Goal: Transaction & Acquisition: Obtain resource

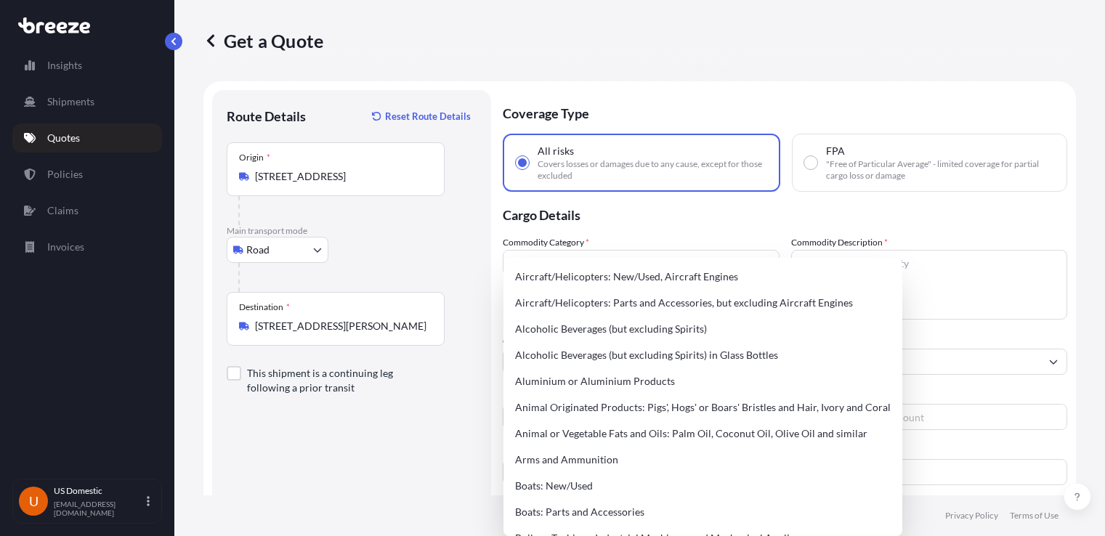
select select "Road"
select select "1"
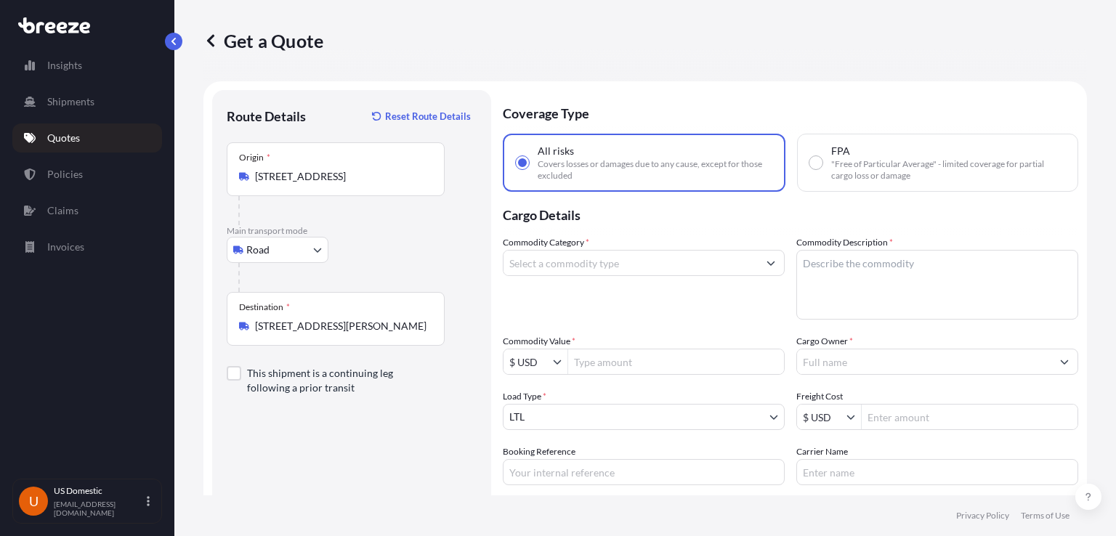
scroll to position [23, 0]
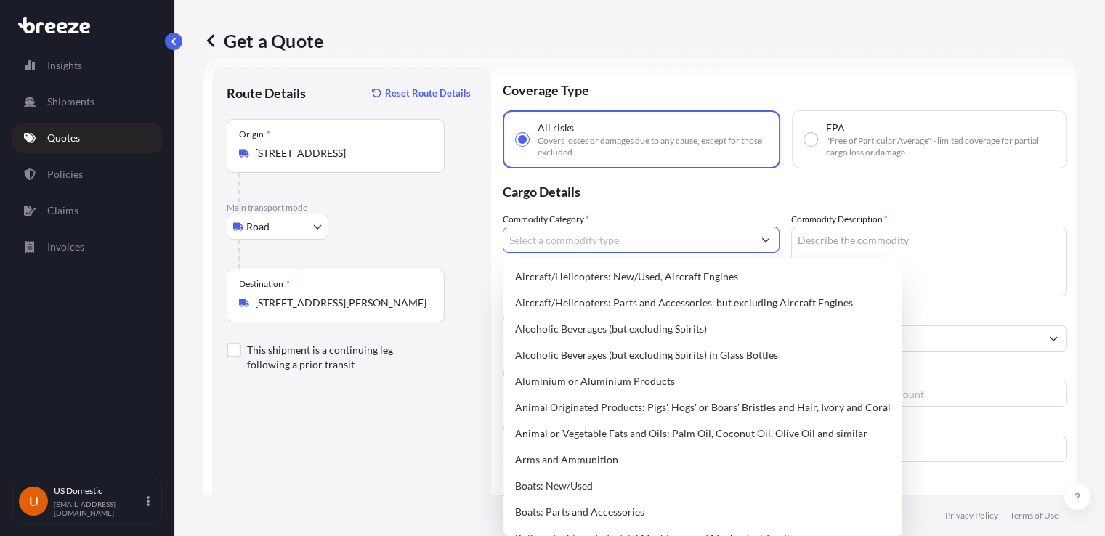
click at [873, 234] on textarea "Commodity Description *" at bounding box center [929, 262] width 277 height 70
click at [643, 233] on input "Commodity Category *" at bounding box center [628, 240] width 249 height 26
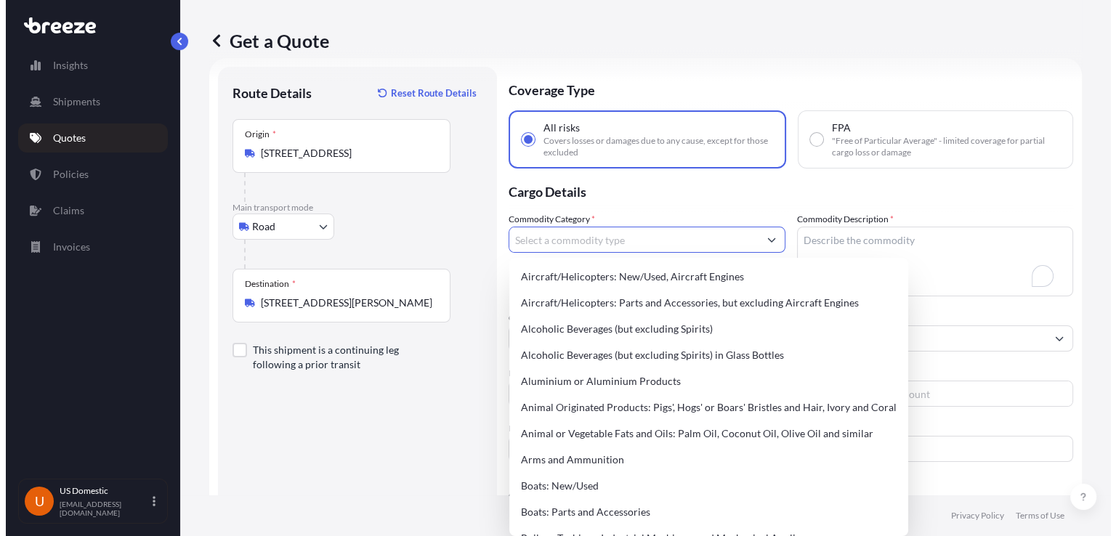
scroll to position [123, 0]
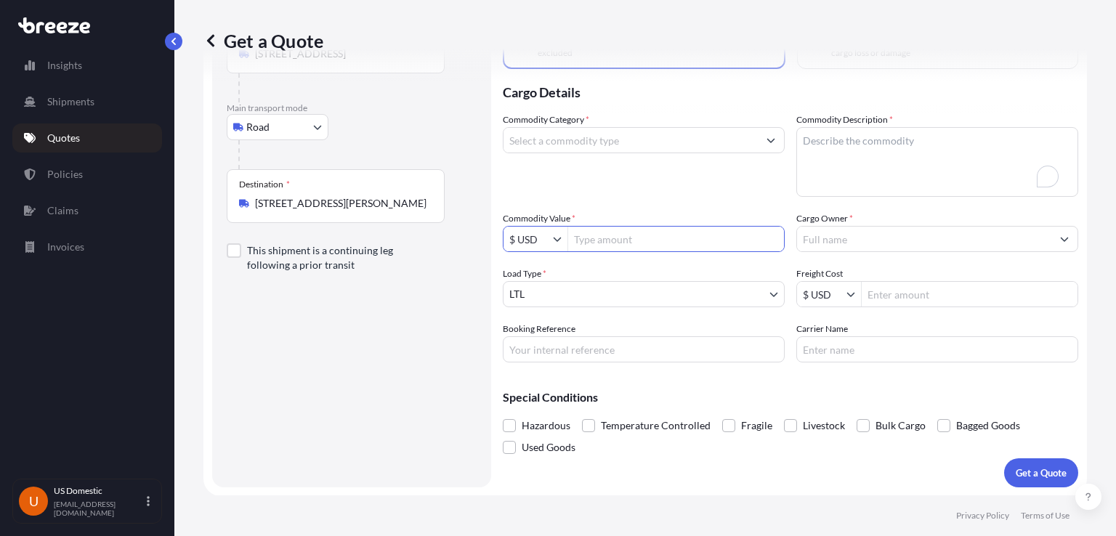
click at [643, 233] on input "Commodity Value *" at bounding box center [676, 239] width 216 height 26
type input "350,000"
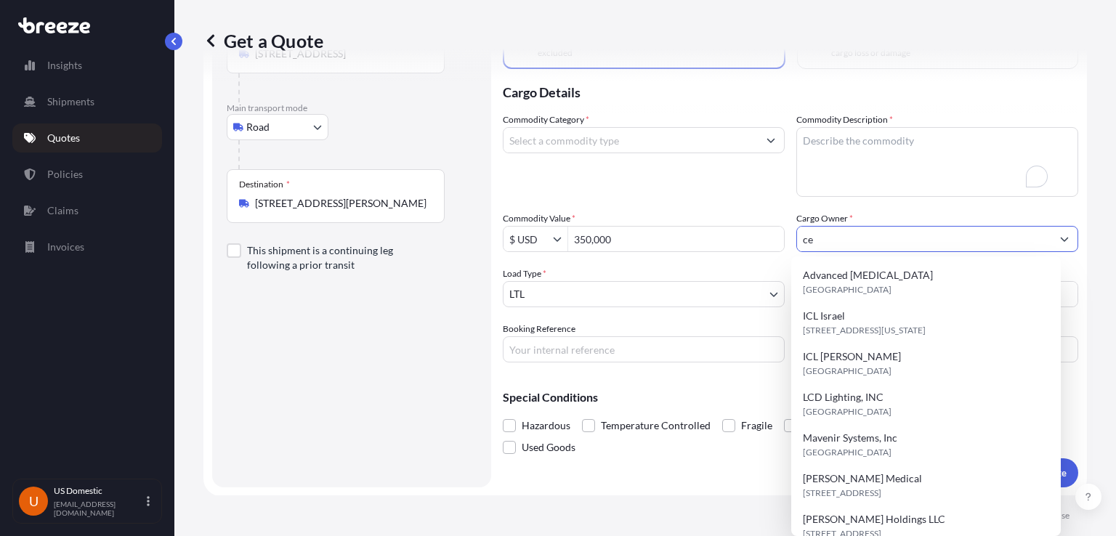
type input "cel"
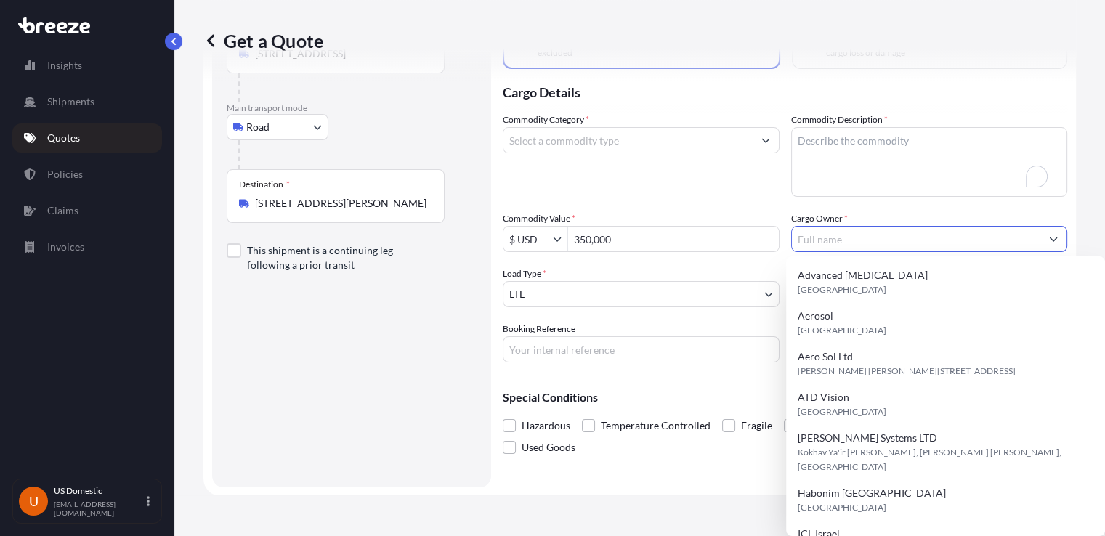
paste input "Cellebrite Inc."
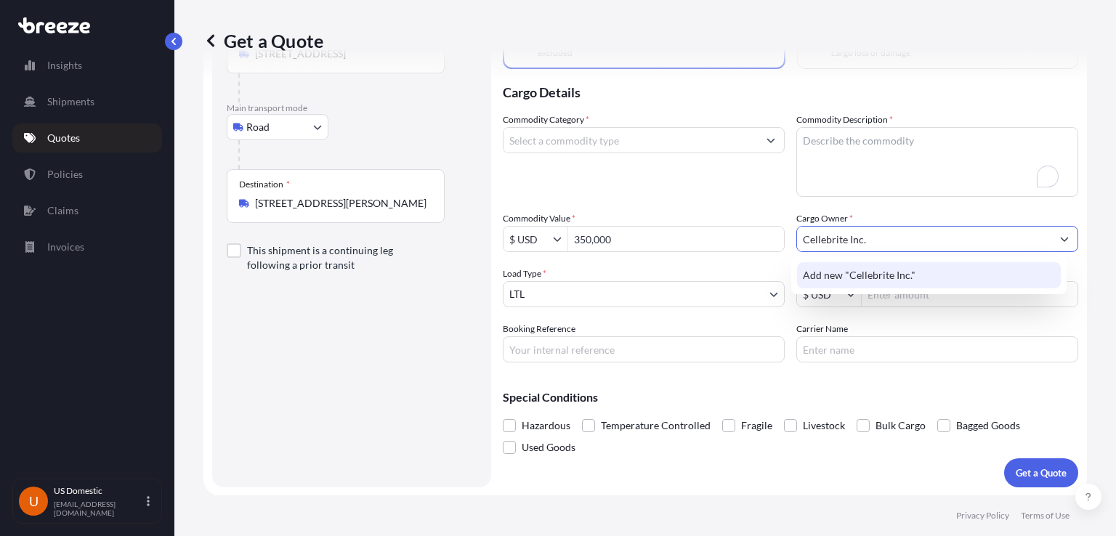
click at [913, 272] on span "Add new "Cellebrite Inc."" at bounding box center [859, 275] width 113 height 15
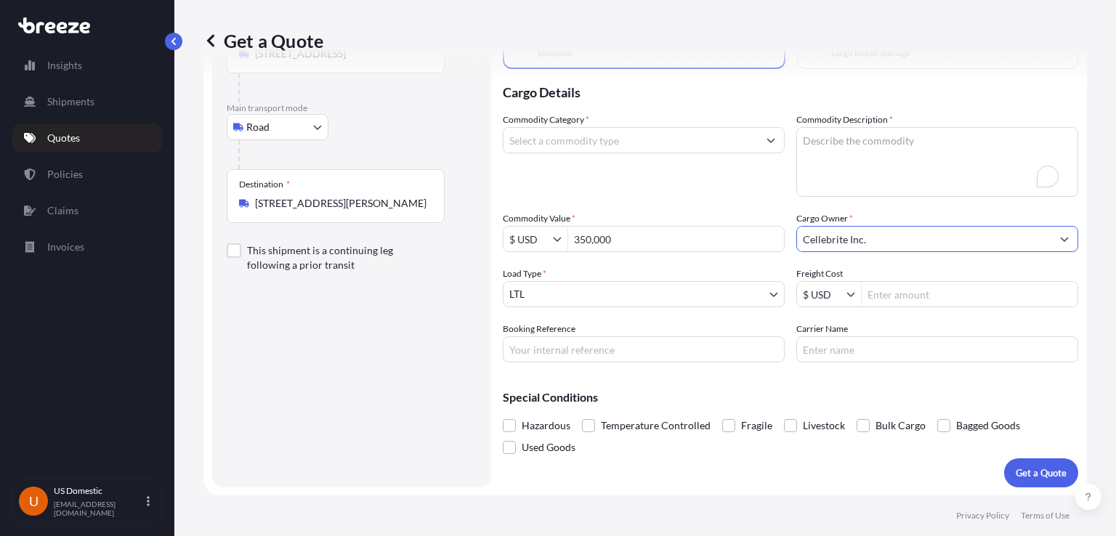
type input "Cellebrite Inc."
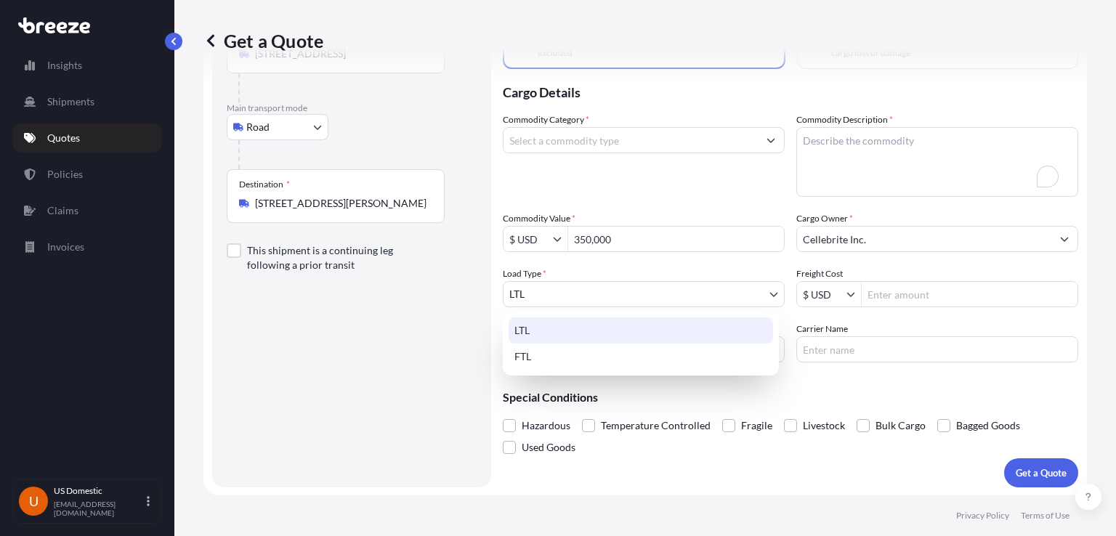
click at [629, 286] on body "15 options available. 0 options available. 1 option available. Insights Shipmen…" at bounding box center [558, 268] width 1116 height 536
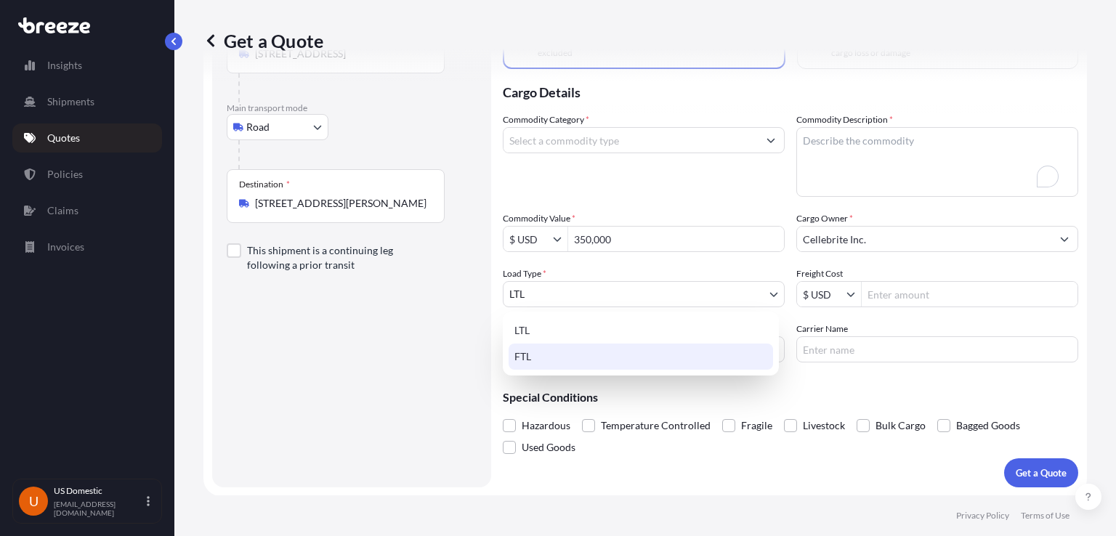
click at [592, 358] on div "FTL" at bounding box center [641, 357] width 264 height 26
select select "2"
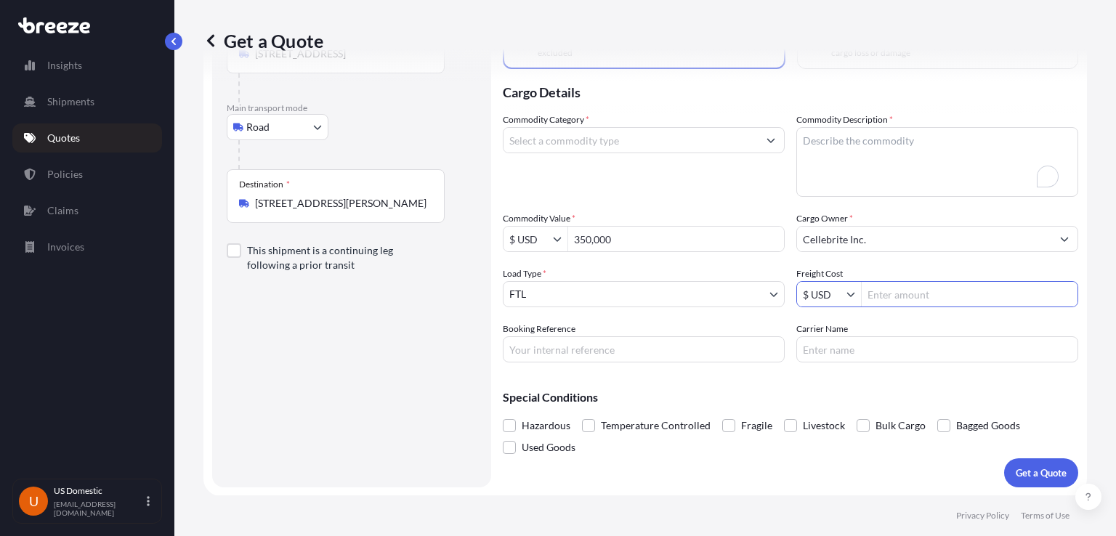
click at [915, 289] on input "Freight Cost" at bounding box center [970, 294] width 216 height 26
type input "5,500"
click at [530, 347] on input "Booking Reference" at bounding box center [644, 349] width 282 height 26
paste input "DO10905"
type input "DO10905"
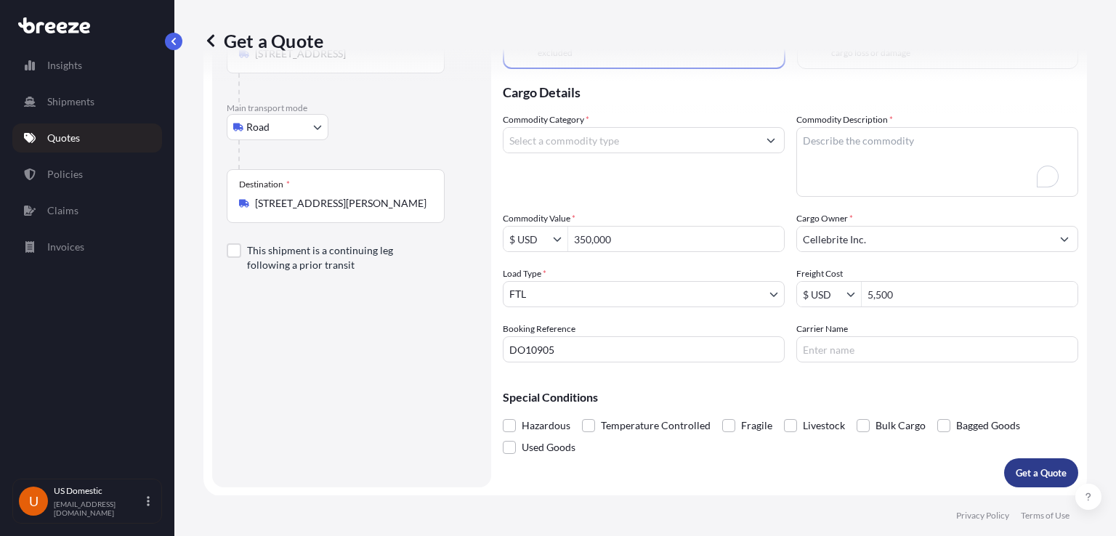
click at [1025, 466] on p "Get a Quote" at bounding box center [1041, 473] width 51 height 15
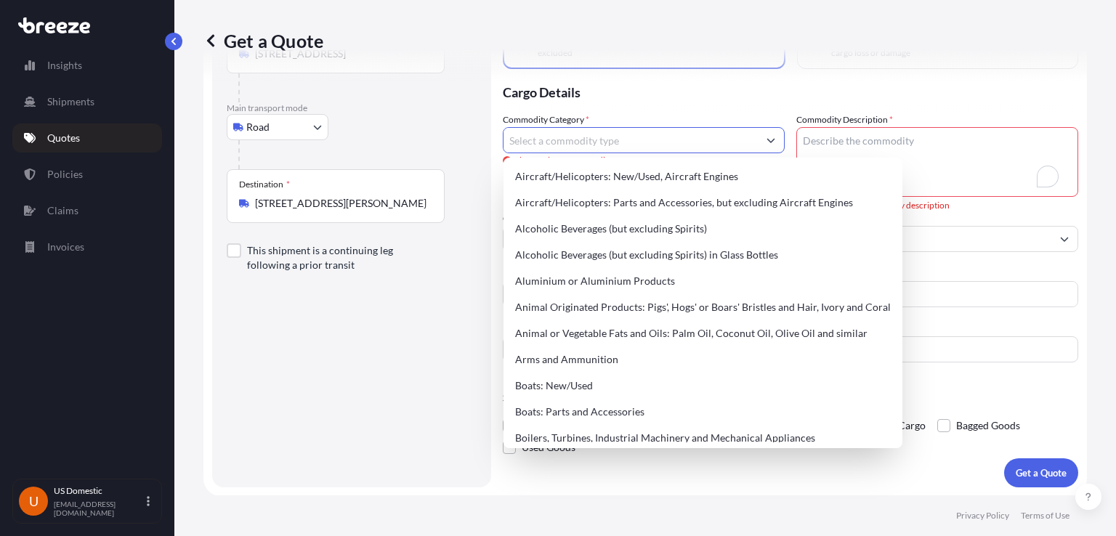
click at [661, 146] on input "Commodity Category *" at bounding box center [631, 140] width 254 height 26
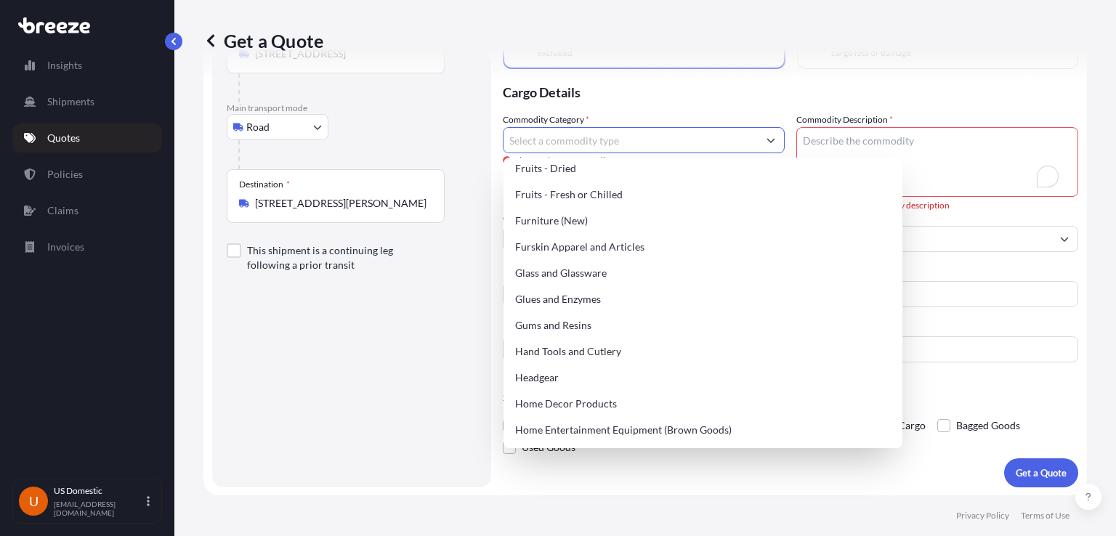
scroll to position [1212, 0]
click at [331, 406] on div "Route Details Reset Route Details Place of loading Road Road Rail Origin * [GEO…" at bounding box center [352, 227] width 250 height 491
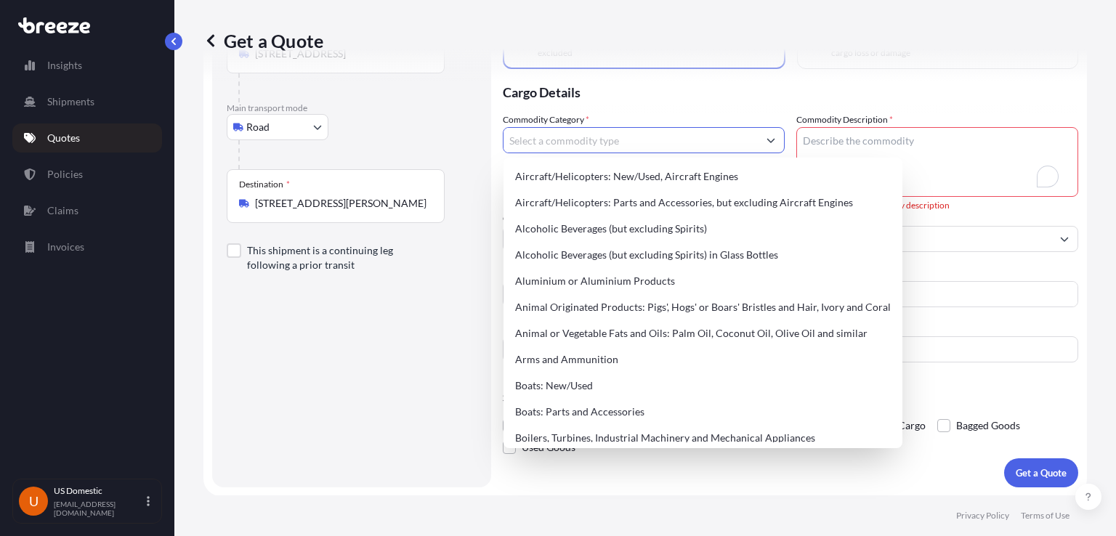
click at [761, 127] on button "Show suggestions" at bounding box center [771, 140] width 26 height 26
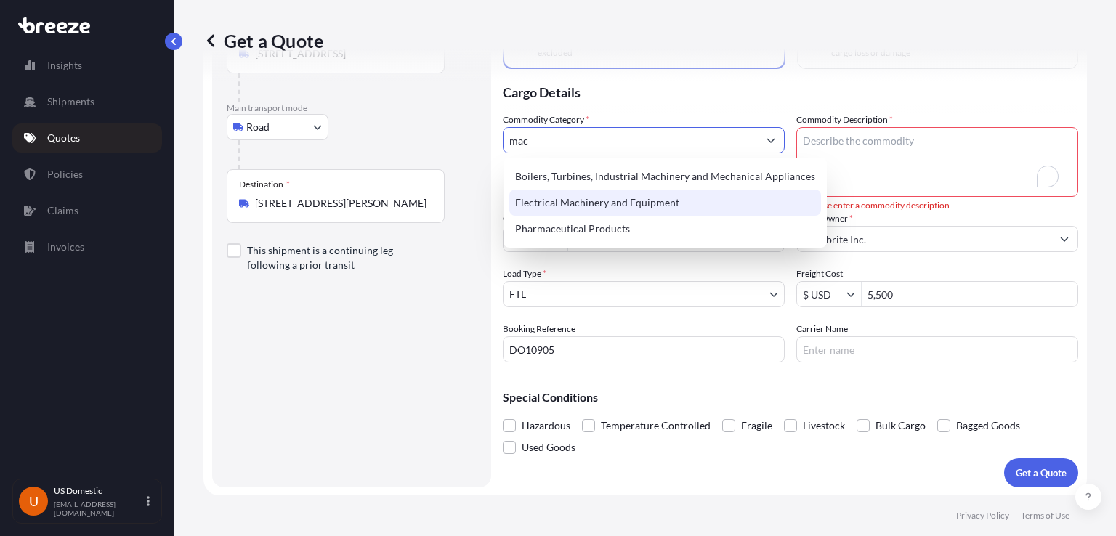
click at [672, 207] on div "Electrical Machinery and Equipment" at bounding box center [665, 203] width 312 height 26
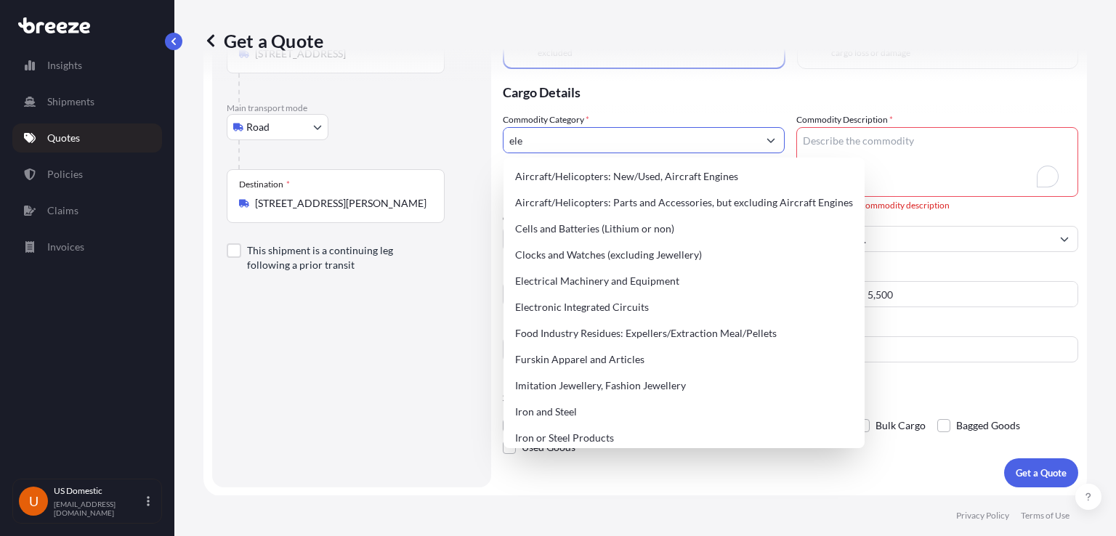
type input "elec"
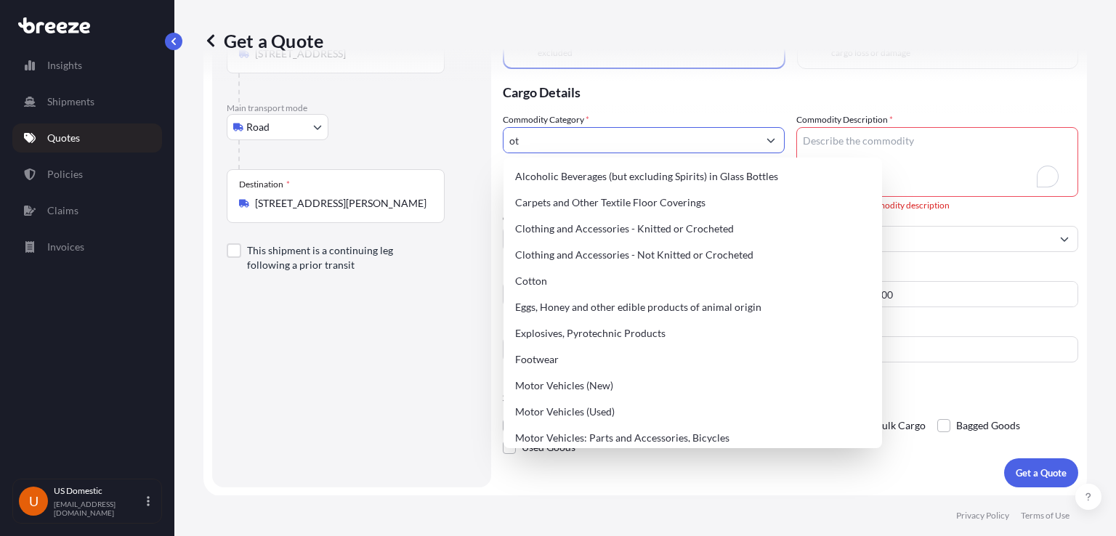
type input "o"
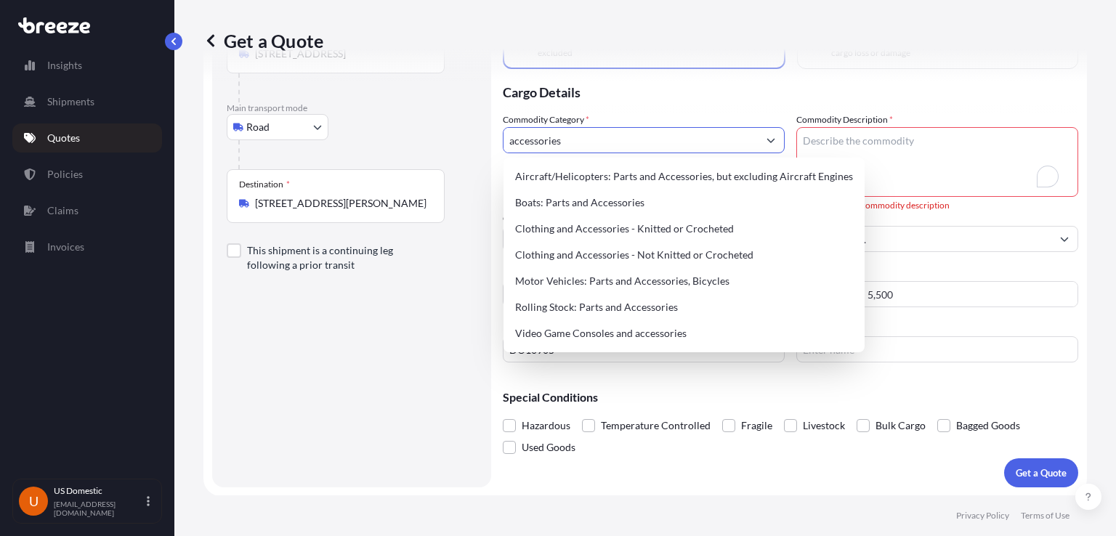
type input "accessories"
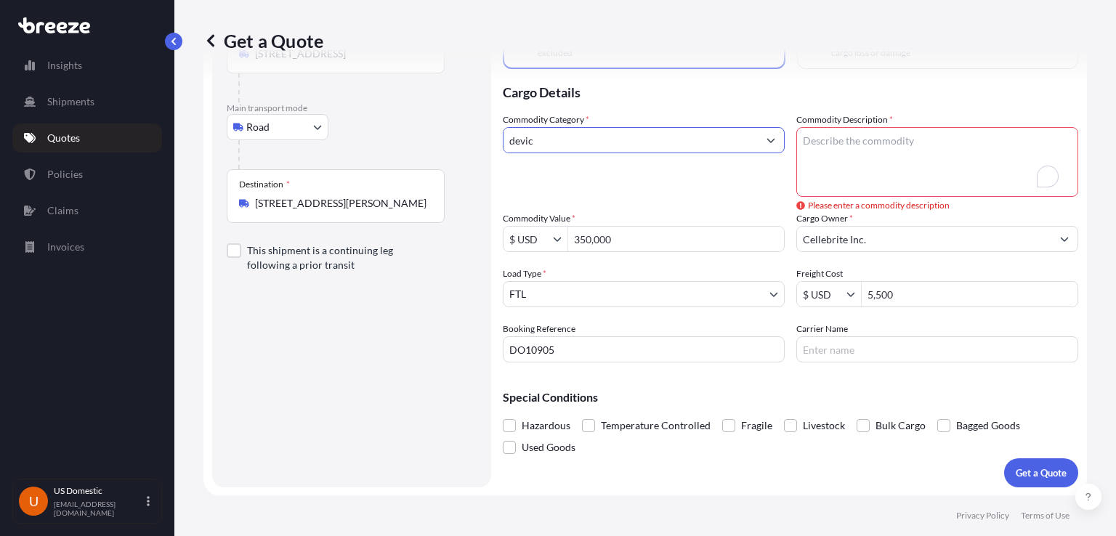
type input "d"
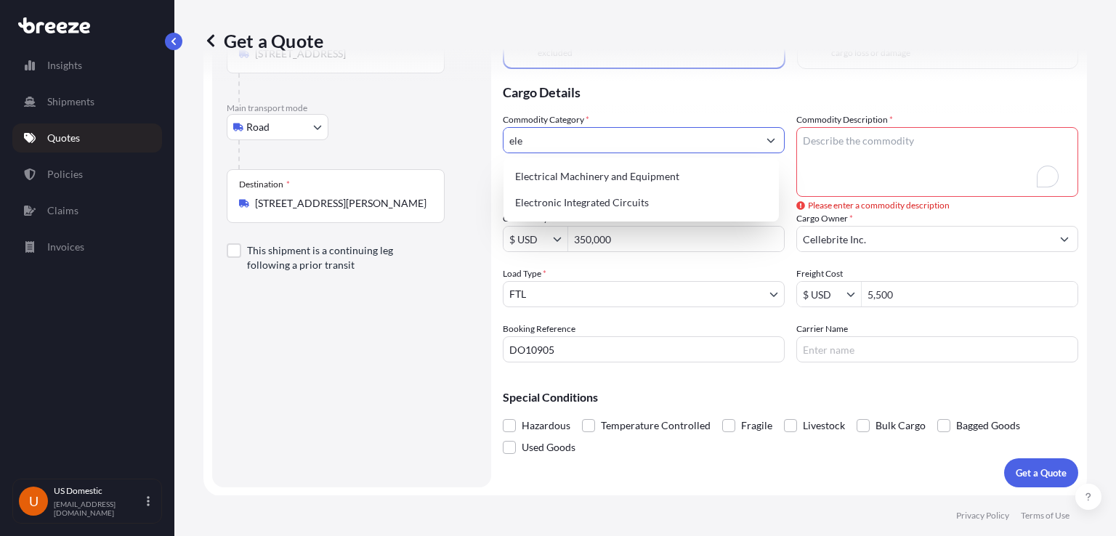
type input "elec"
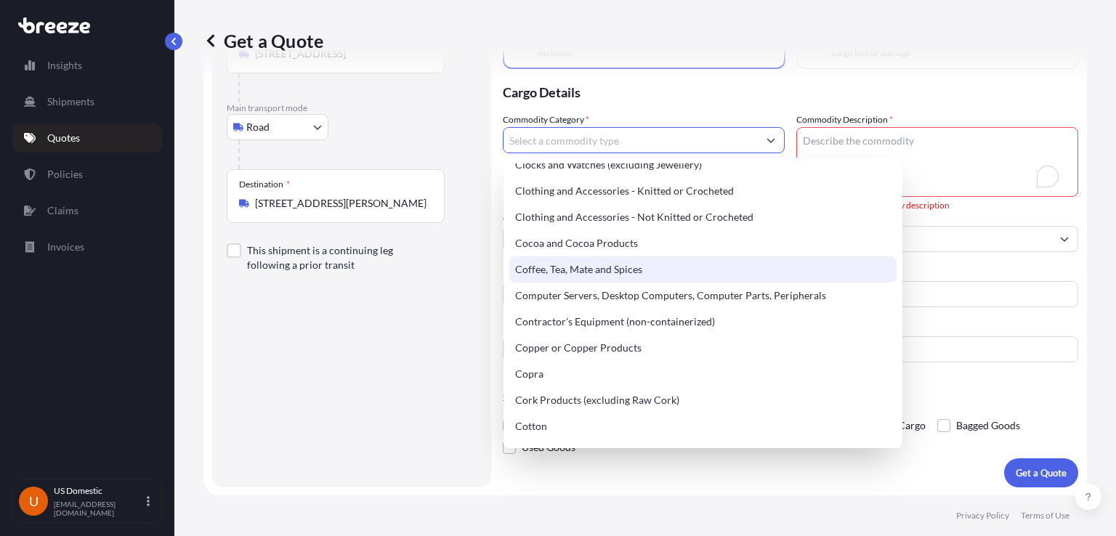
scroll to position [558, 0]
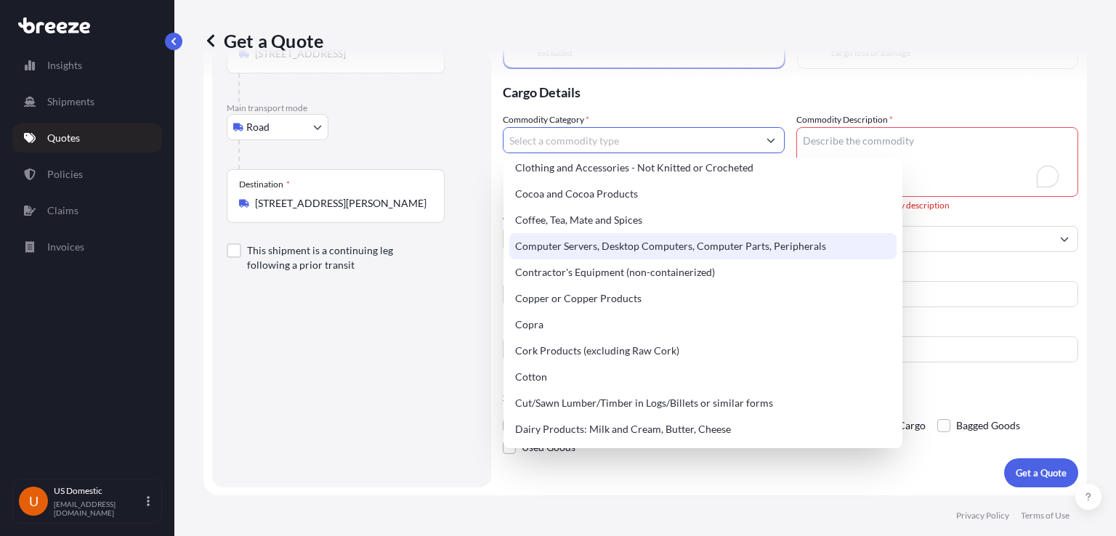
click at [723, 253] on div "Computer Servers, Desktop Computers, Computer Parts, Peripherals" at bounding box center [702, 246] width 387 height 26
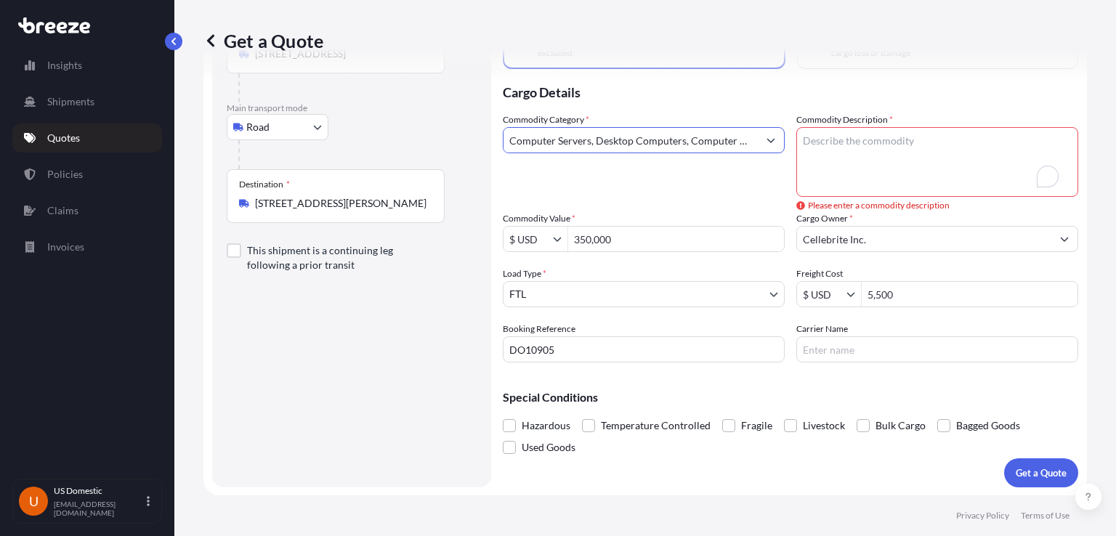
type input "Computer Servers, Desktop Computers, Computer Parts, Peripherals"
paste textarea "ongles, cables and adapters."
click at [911, 161] on textarea "ongles, cables and adapters." at bounding box center [937, 162] width 282 height 70
type textarea "Dongles, cables and adapters."
click at [1049, 466] on p "Get a Quote" at bounding box center [1041, 473] width 51 height 15
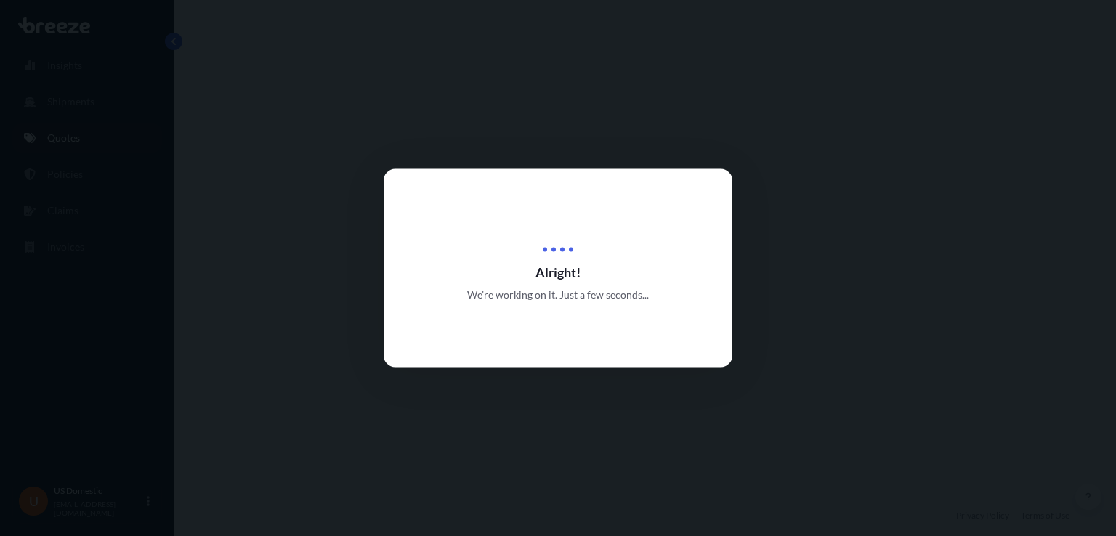
select select "Road"
select select "2"
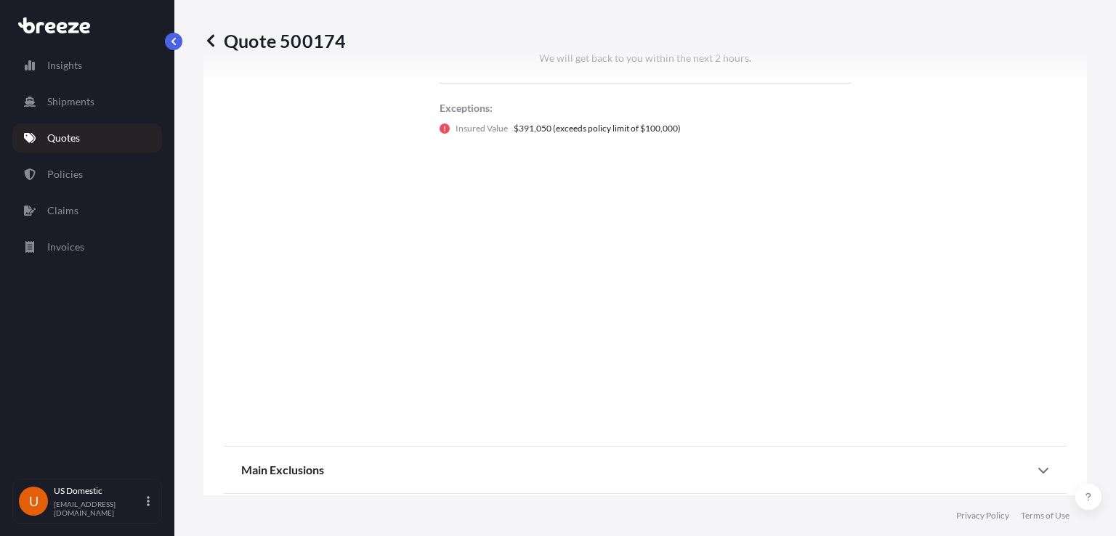
scroll to position [976, 0]
click at [1010, 466] on div "Main Exclusions" at bounding box center [645, 472] width 808 height 35
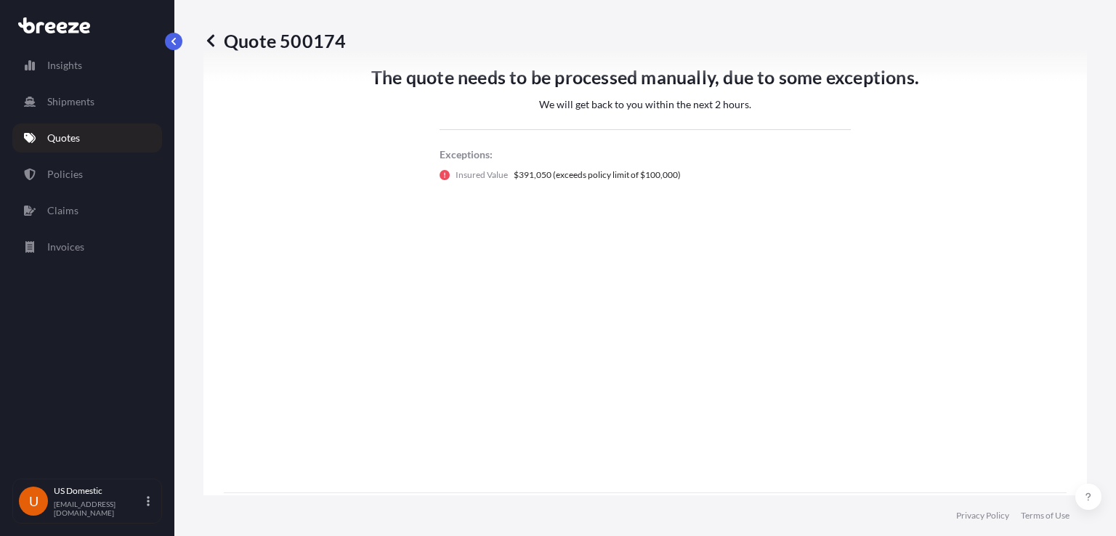
scroll to position [901, 0]
